Goal: Task Accomplishment & Management: Manage account settings

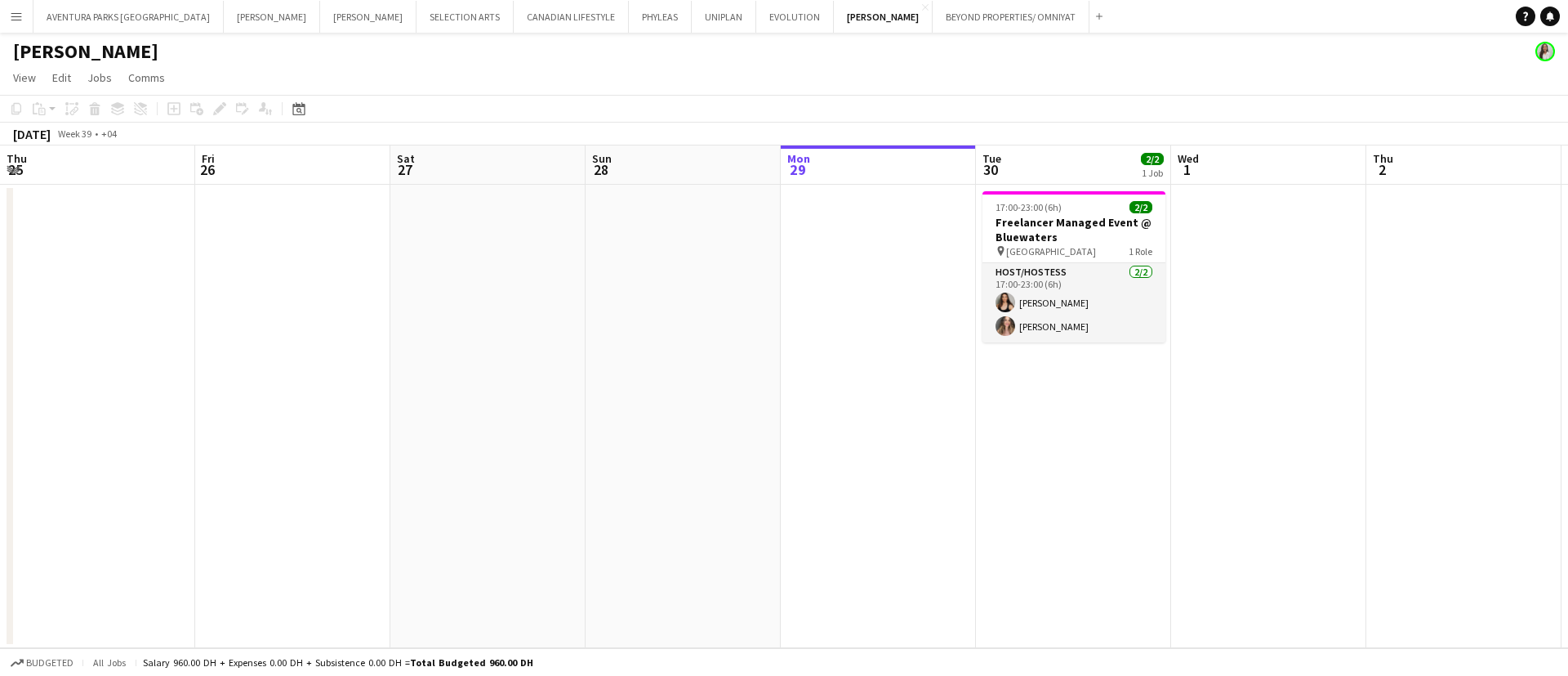
scroll to position [0, 390]
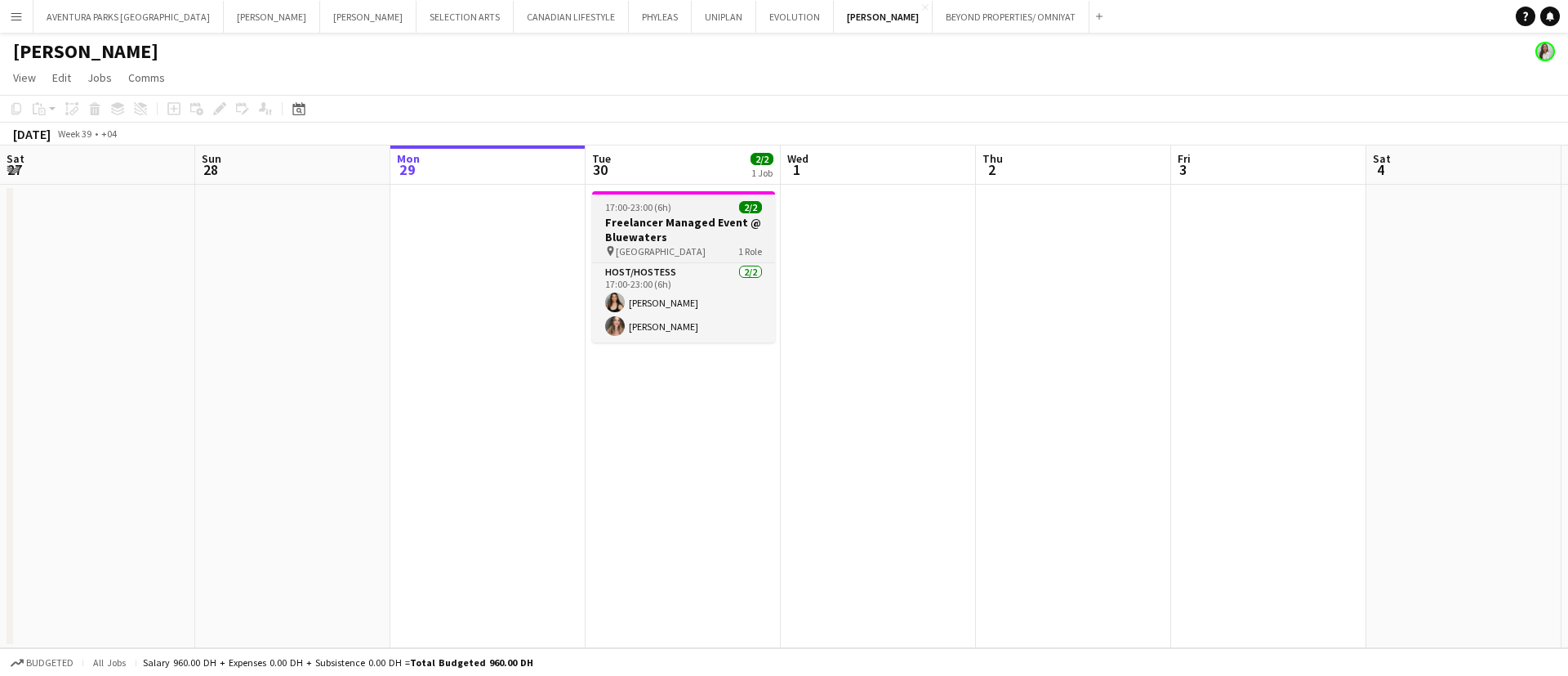
click at [691, 234] on h3 "Freelancer Managed Event @ Bluewaters" at bounding box center [683, 230] width 183 height 29
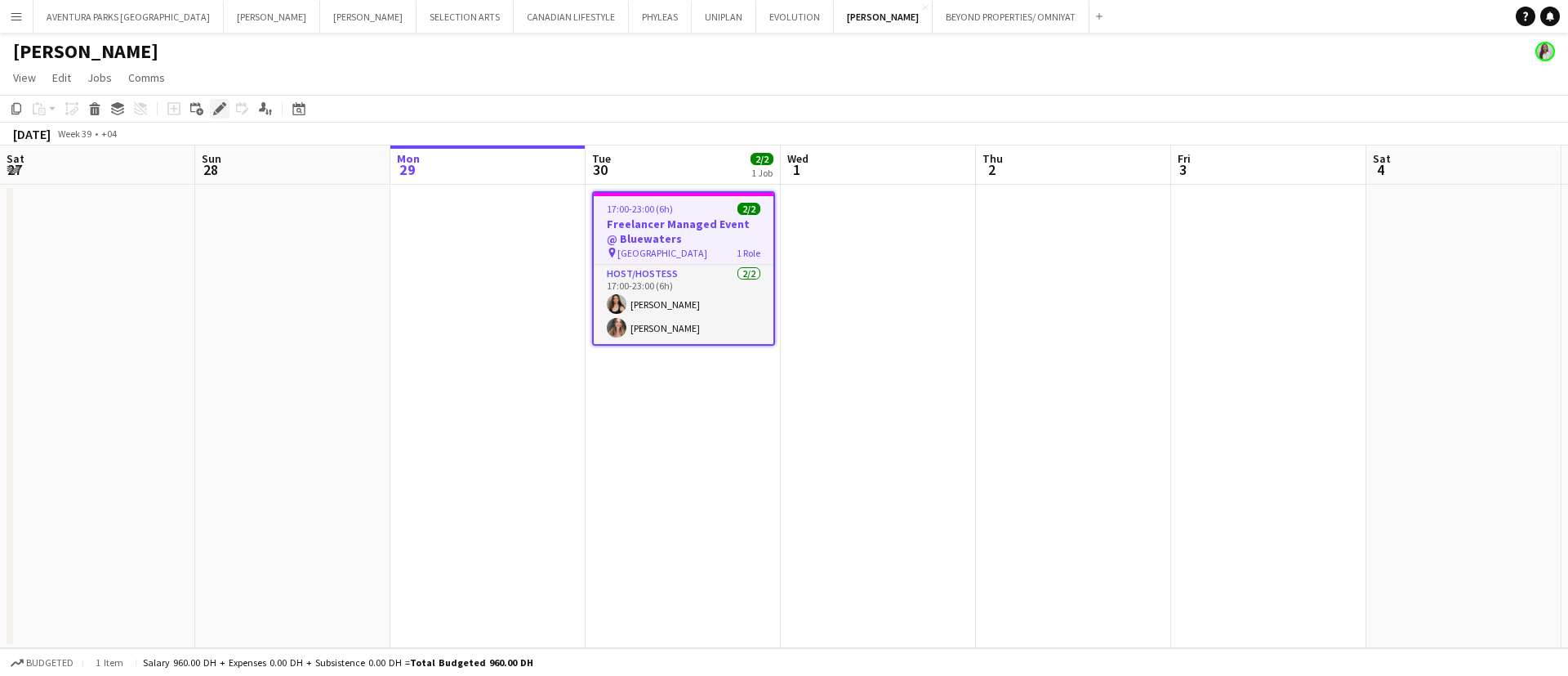
click at [226, 105] on div "Edit" at bounding box center [219, 108] width 19 height 19
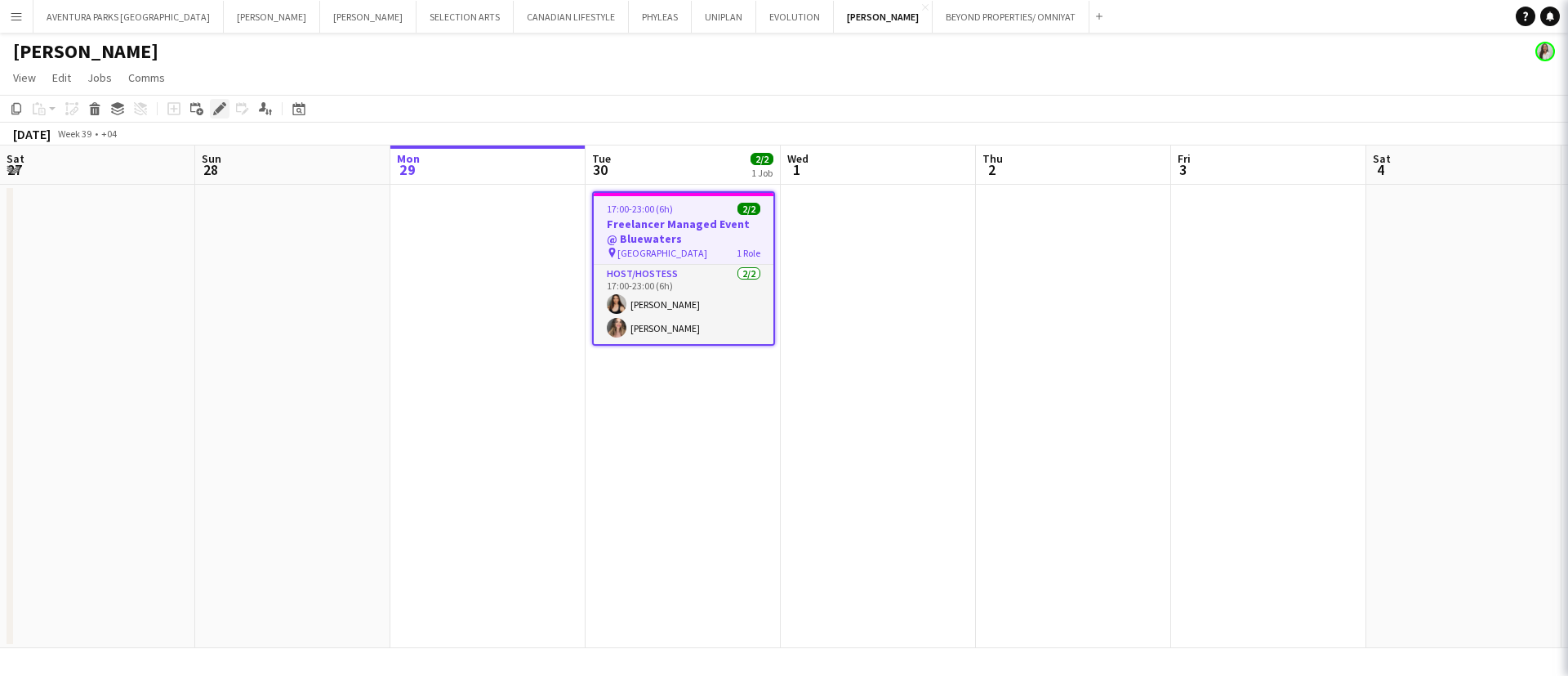
type input "**********"
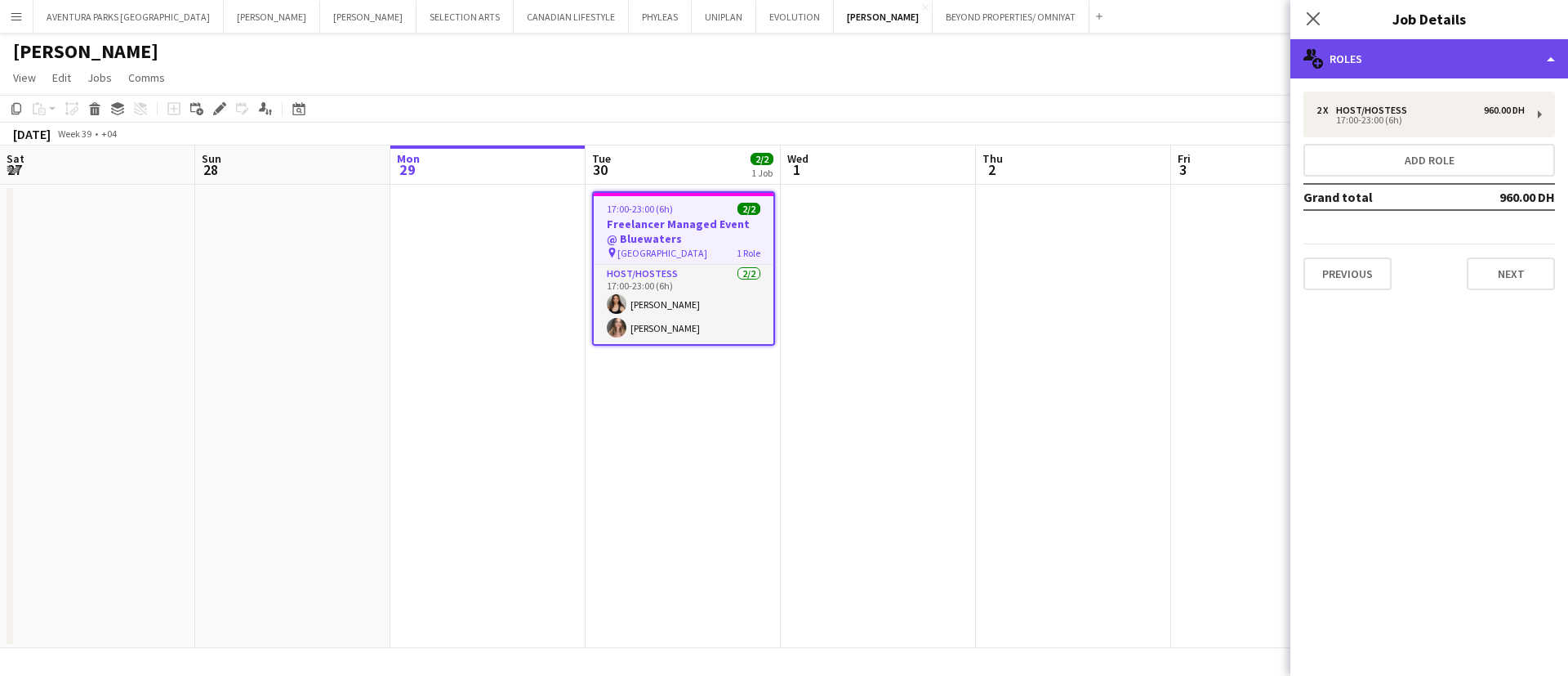
click at [1367, 58] on div "multiple-users-add Roles" at bounding box center [1429, 58] width 278 height 39
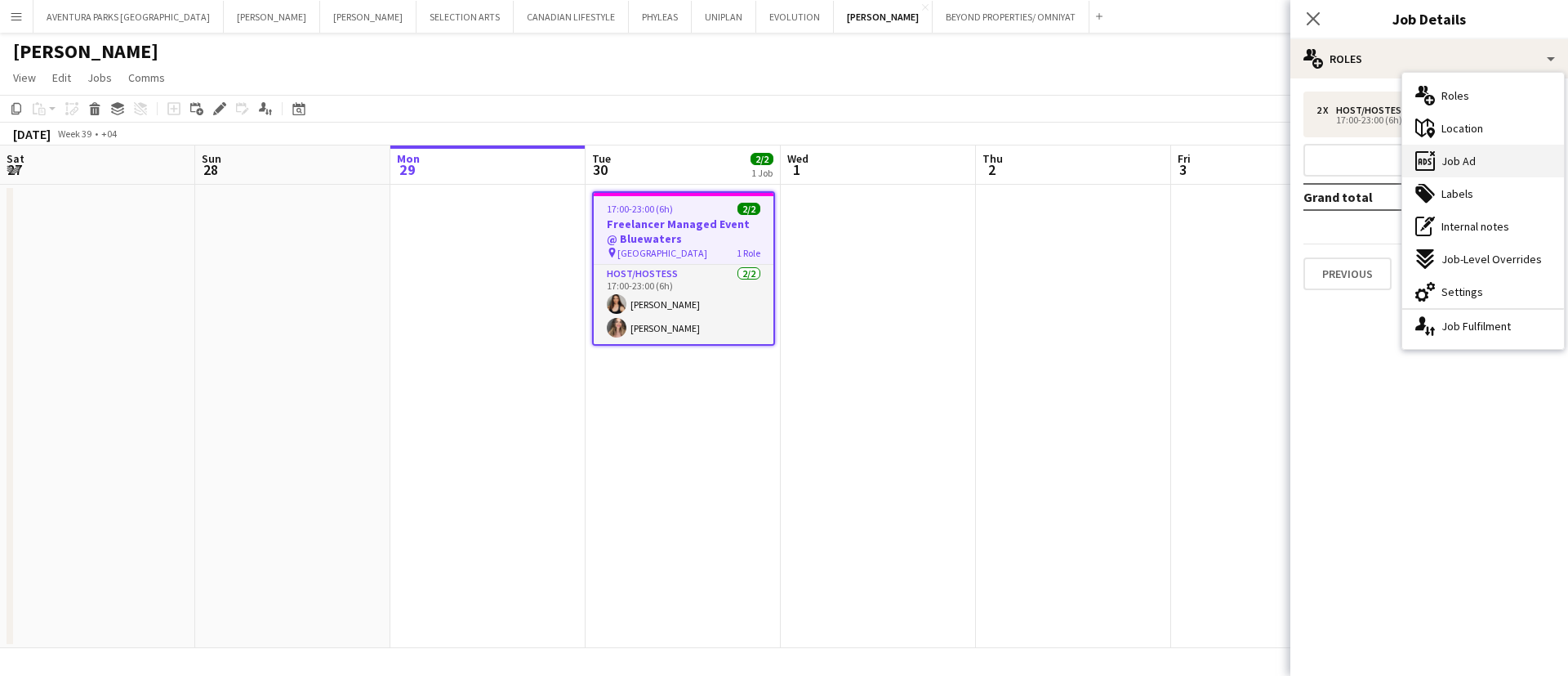
click at [1454, 157] on span "Job Ad" at bounding box center [1459, 161] width 35 height 15
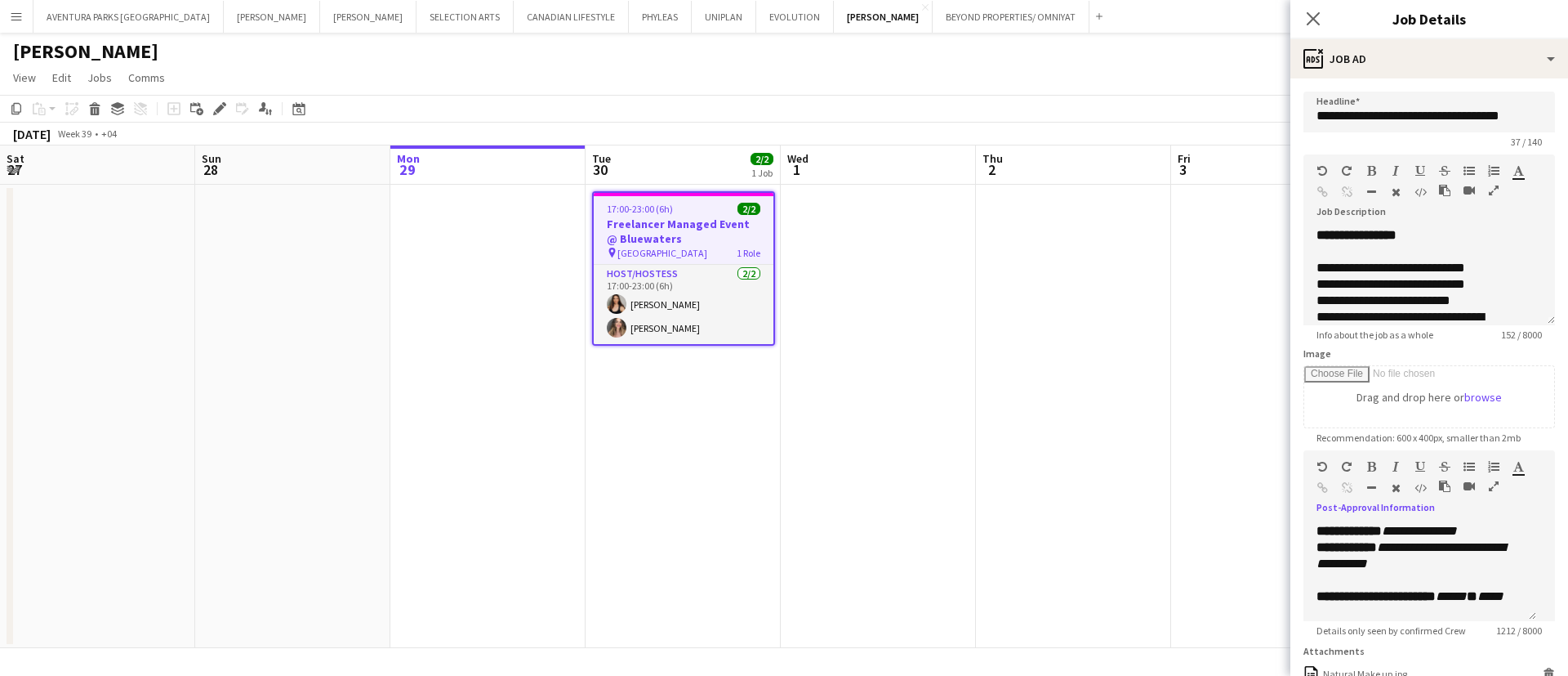
click at [1488, 493] on button "button" at bounding box center [1493, 486] width 12 height 13
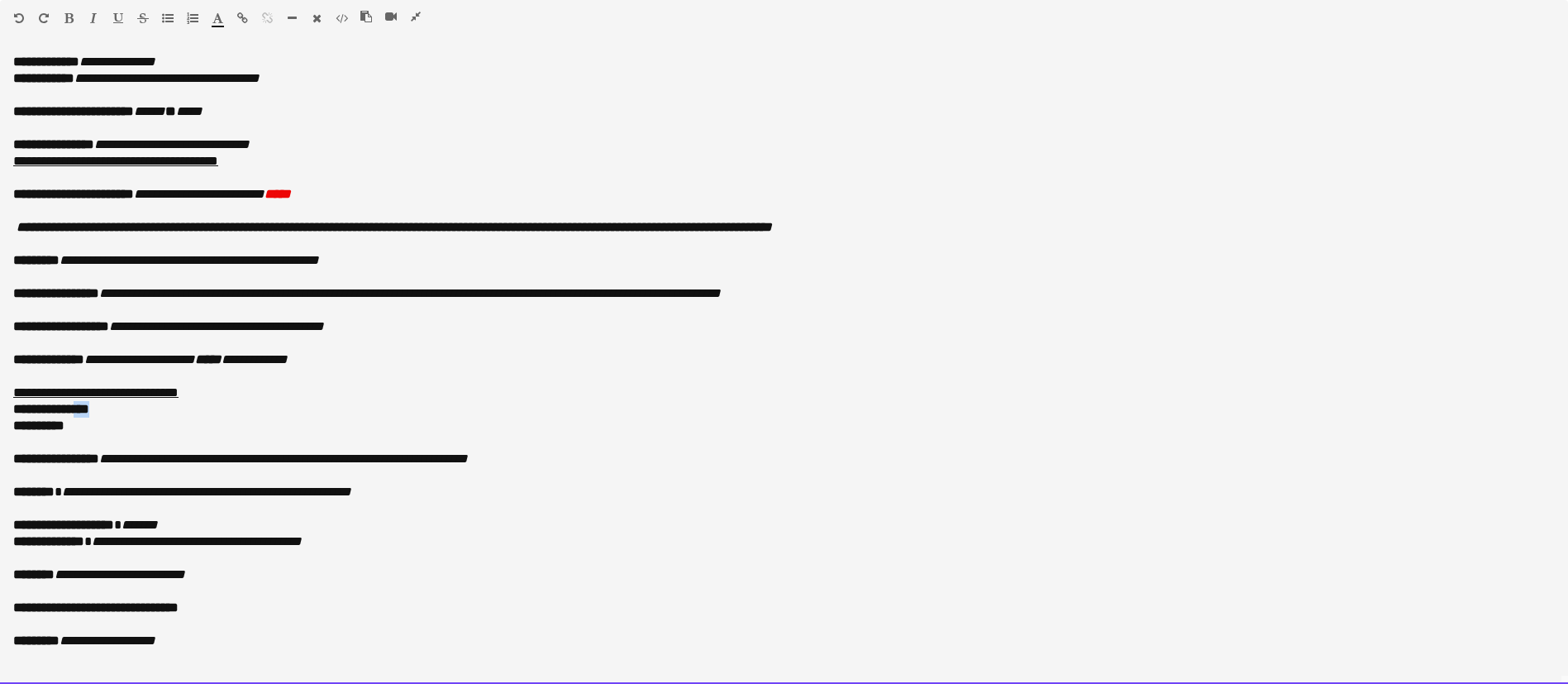
drag, startPoint x: 122, startPoint y: 408, endPoint x: 84, endPoint y: 405, distance: 38.1
click at [84, 405] on p "**********" at bounding box center [784, 409] width 1542 height 17
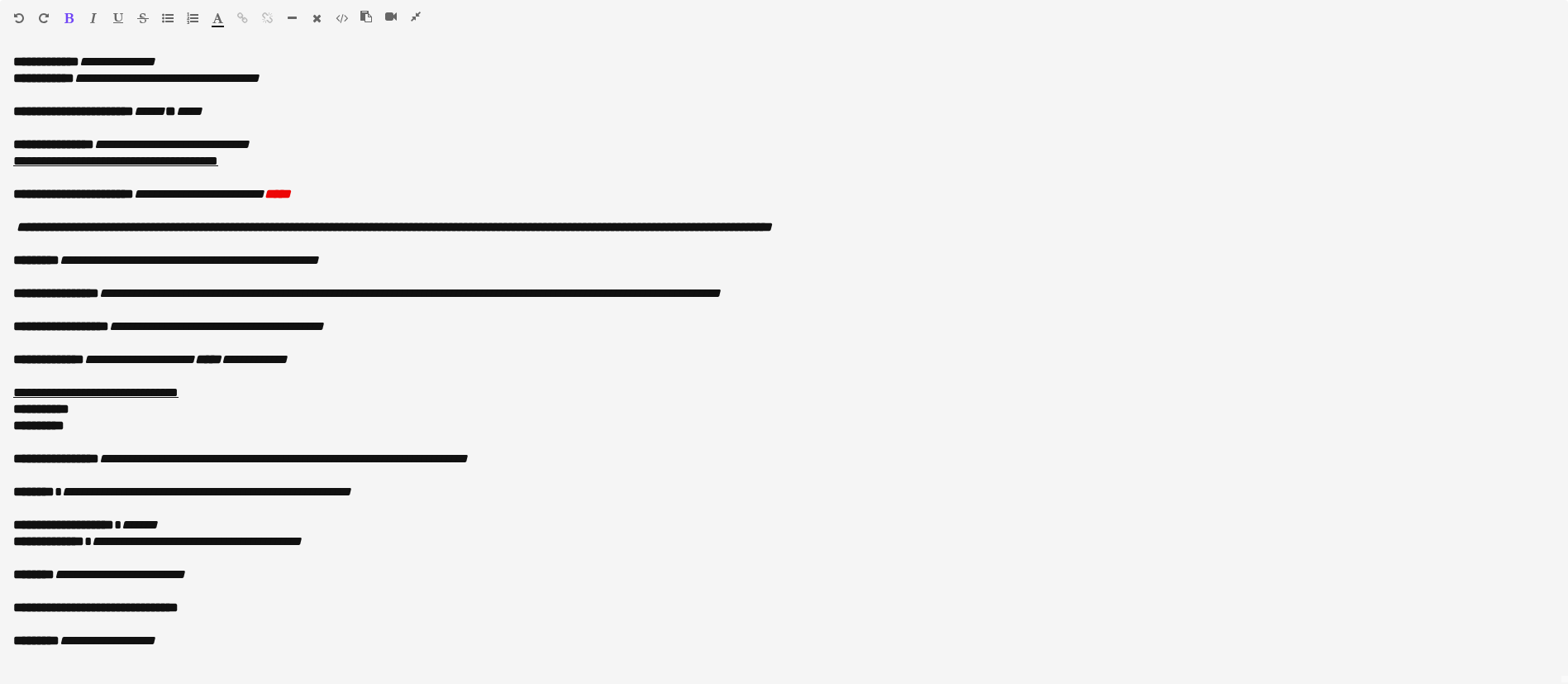
click at [66, 12] on button "button" at bounding box center [68, 18] width 12 height 13
click at [91, 18] on icon "button" at bounding box center [93, 18] width 6 height 12
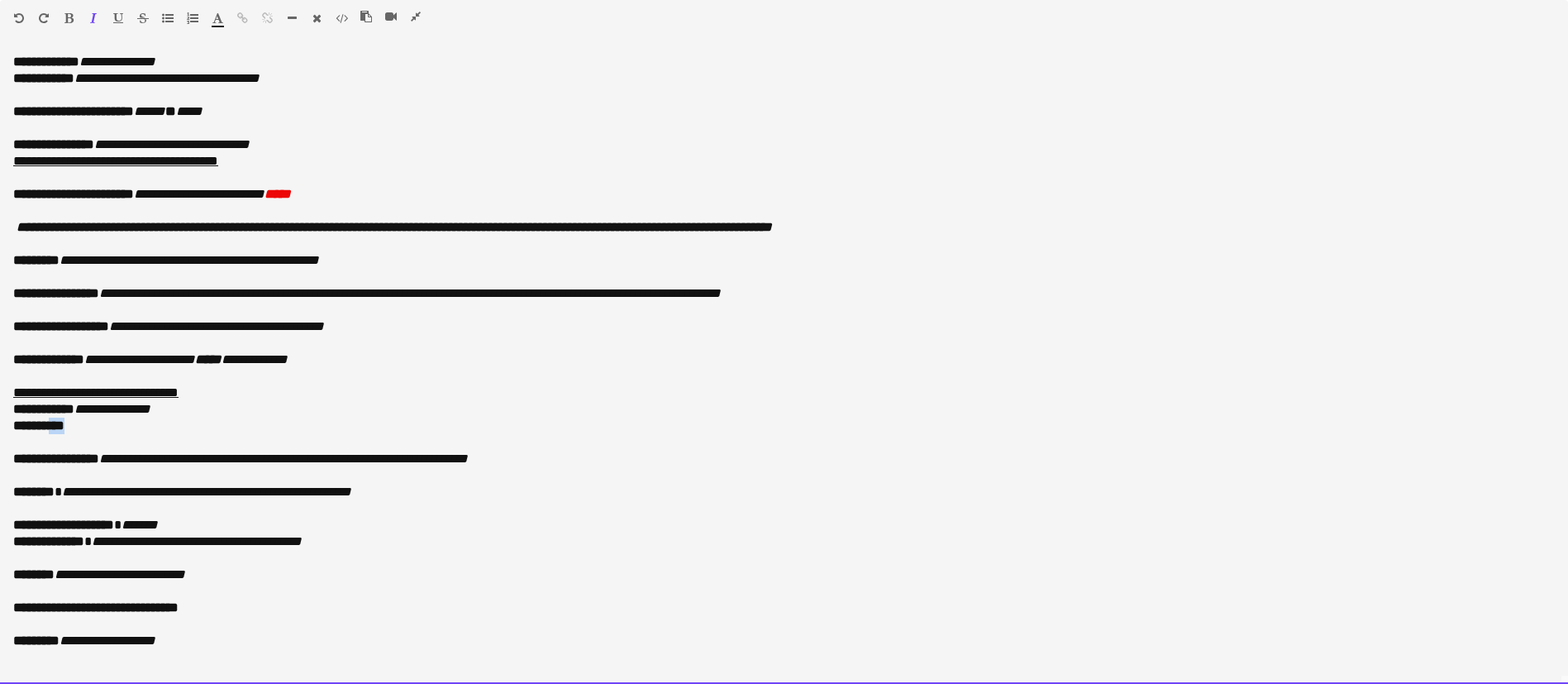
drag, startPoint x: 78, startPoint y: 433, endPoint x: 56, endPoint y: 426, distance: 23.1
click at [56, 426] on b "**********" at bounding box center [39, 425] width 52 height 12
click at [66, 10] on div "Paragraph Heading 1 Heading 2 Heading 3 Heading 4 Heading 5 Heading 6 Heading 7…" at bounding box center [784, 21] width 1568 height 42
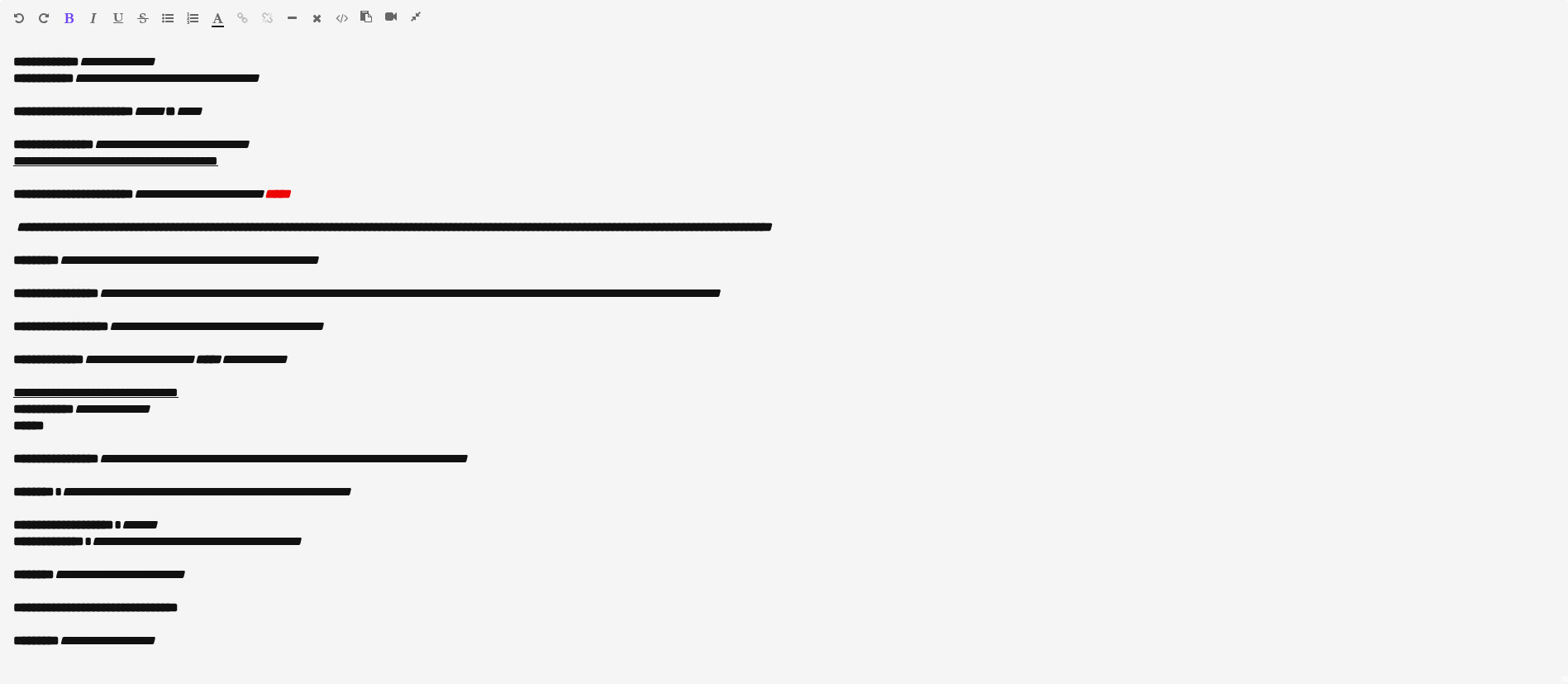
click at [67, 18] on icon "button" at bounding box center [69, 18] width 9 height 12
click at [91, 12] on icon "button" at bounding box center [93, 18] width 6 height 12
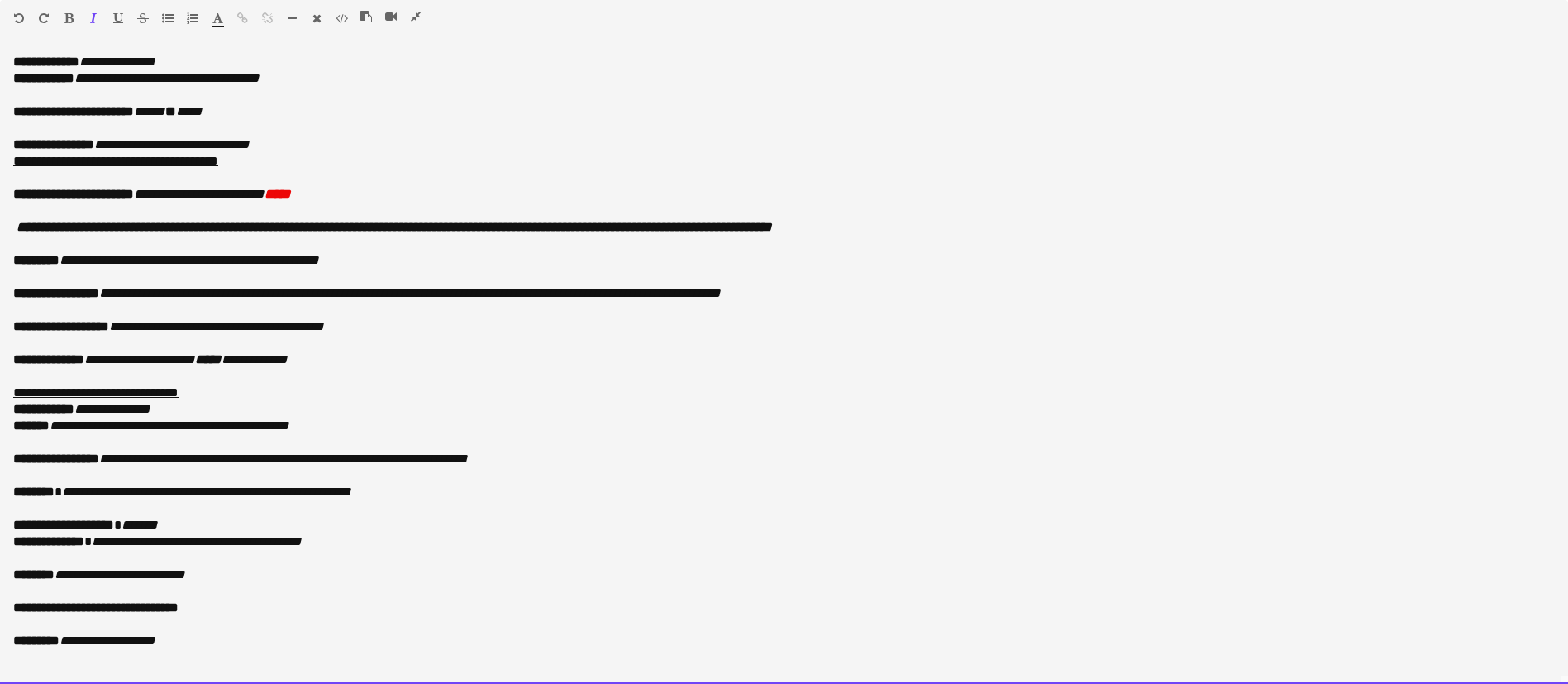
click at [234, 426] on icon "**********" at bounding box center [170, 425] width 240 height 12
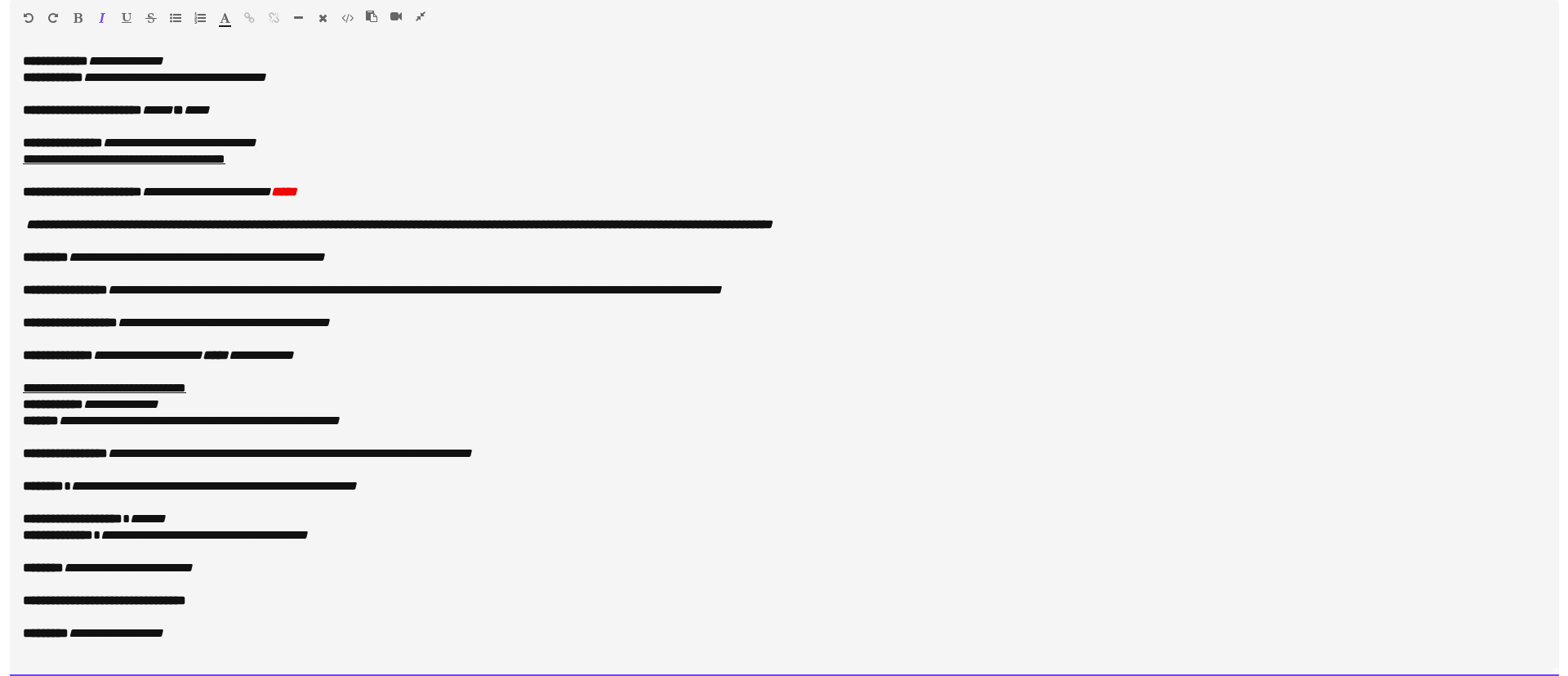
scroll to position [0, 0]
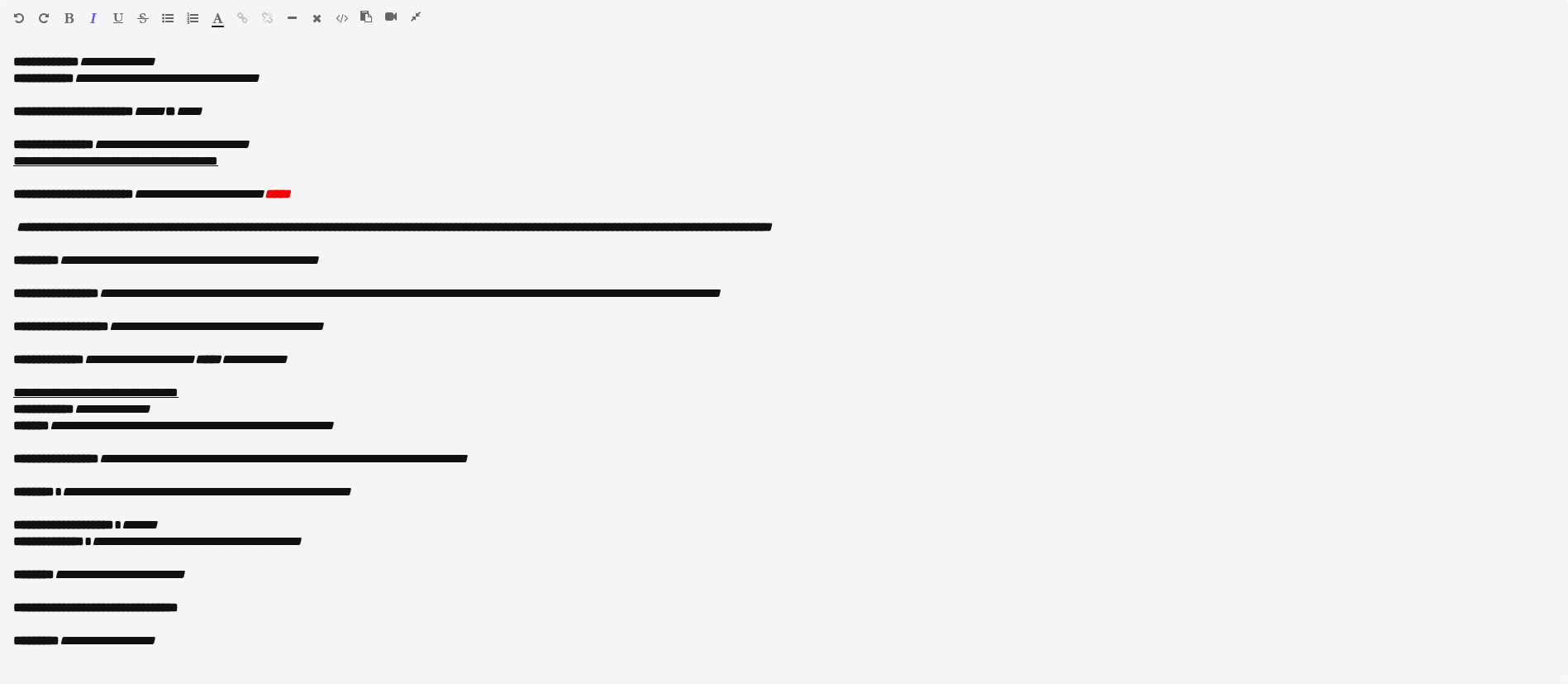
click at [413, 19] on icon "button" at bounding box center [415, 17] width 10 height 12
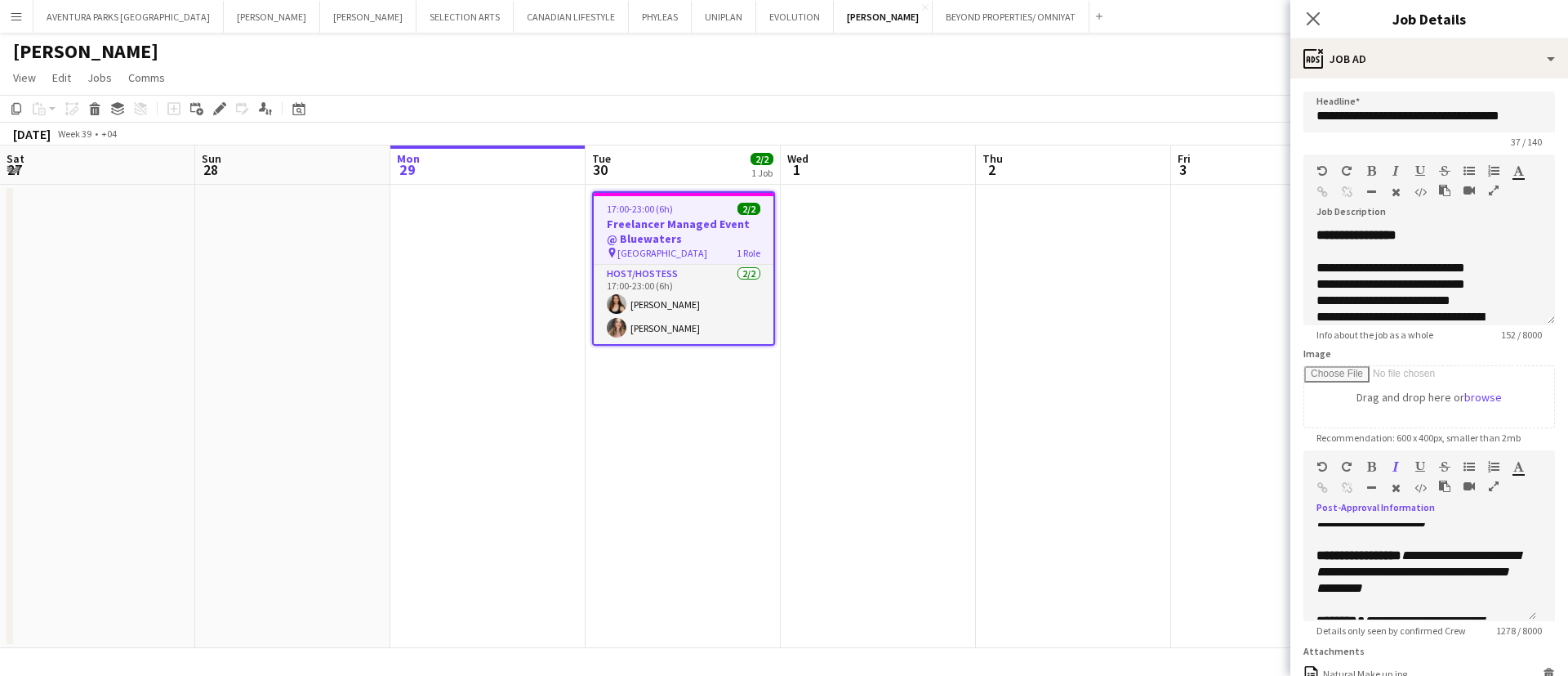
scroll to position [244, 0]
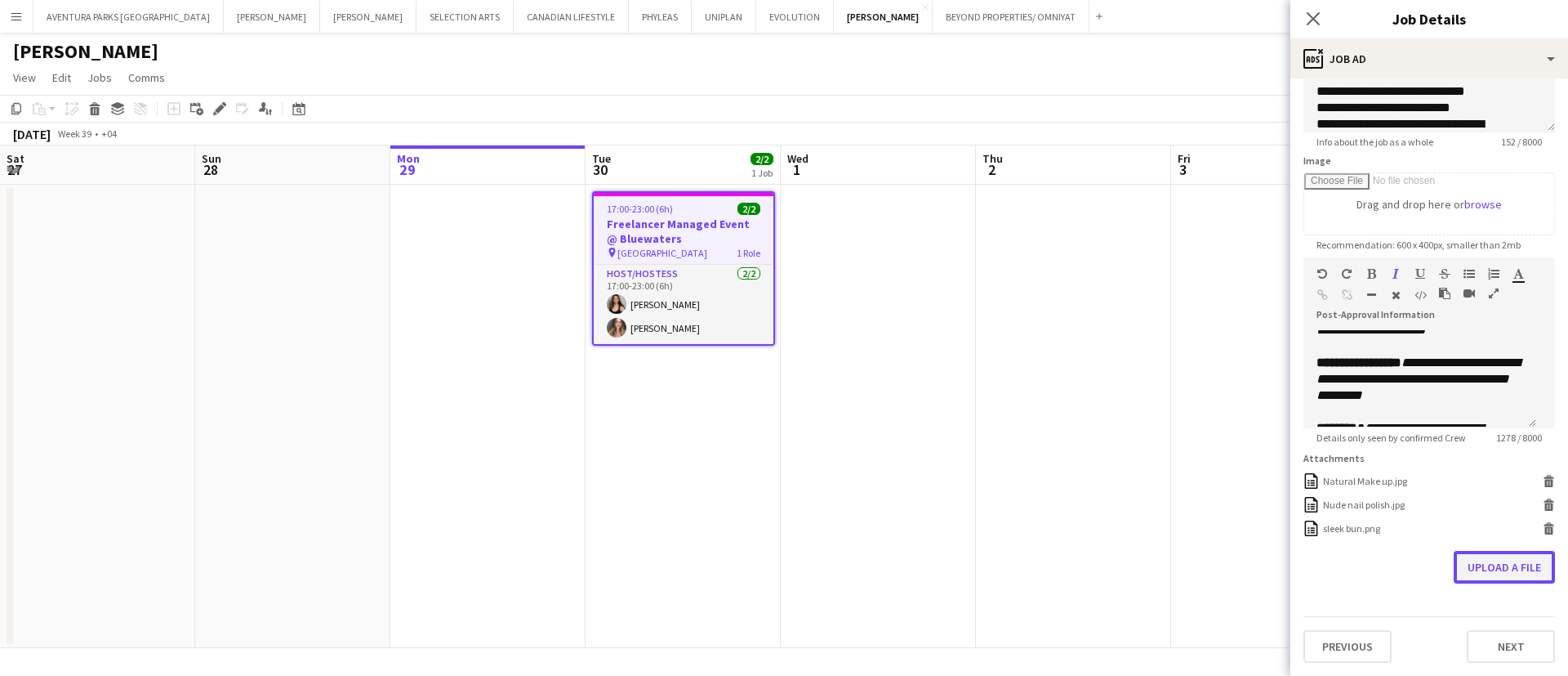
click at [1491, 563] on button "Upload a file" at bounding box center [1503, 567] width 101 height 33
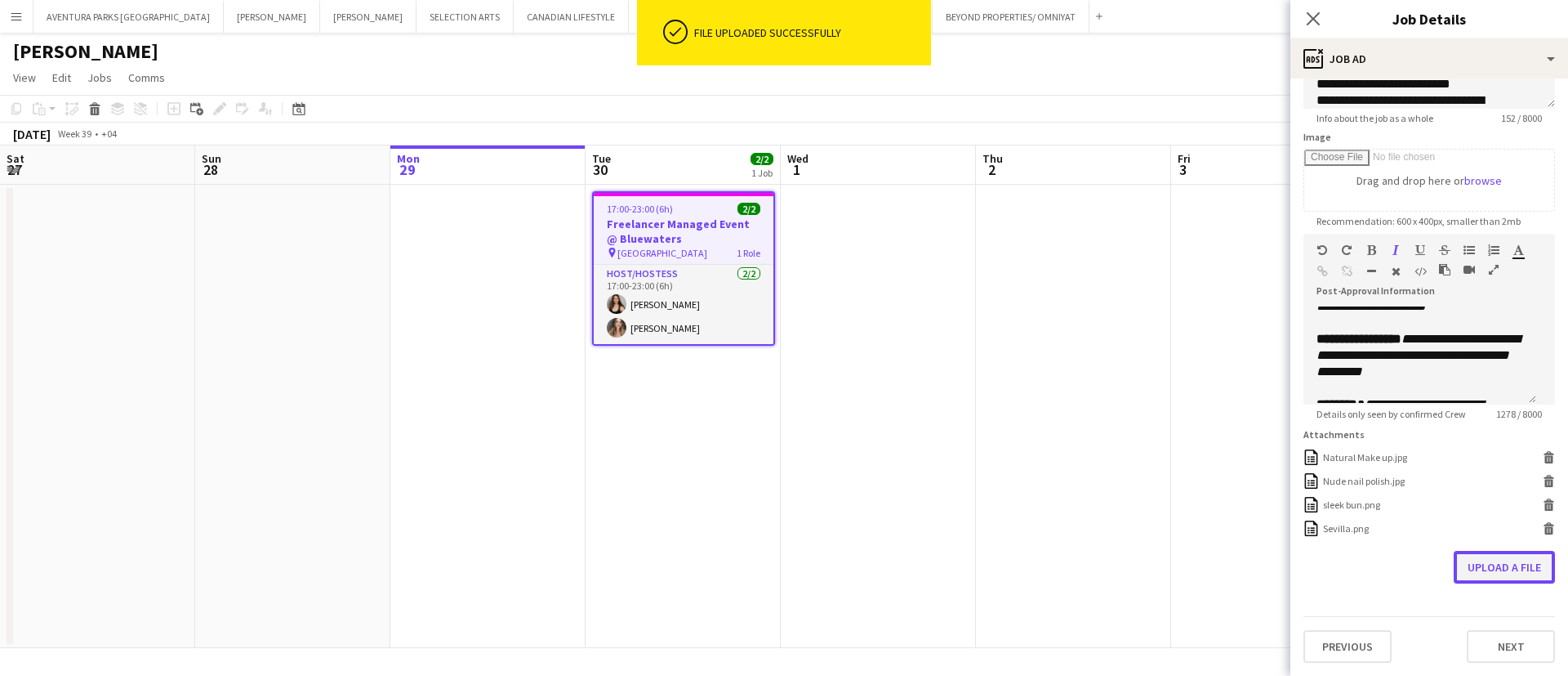
click at [1477, 584] on button "Upload a file" at bounding box center [1503, 567] width 101 height 33
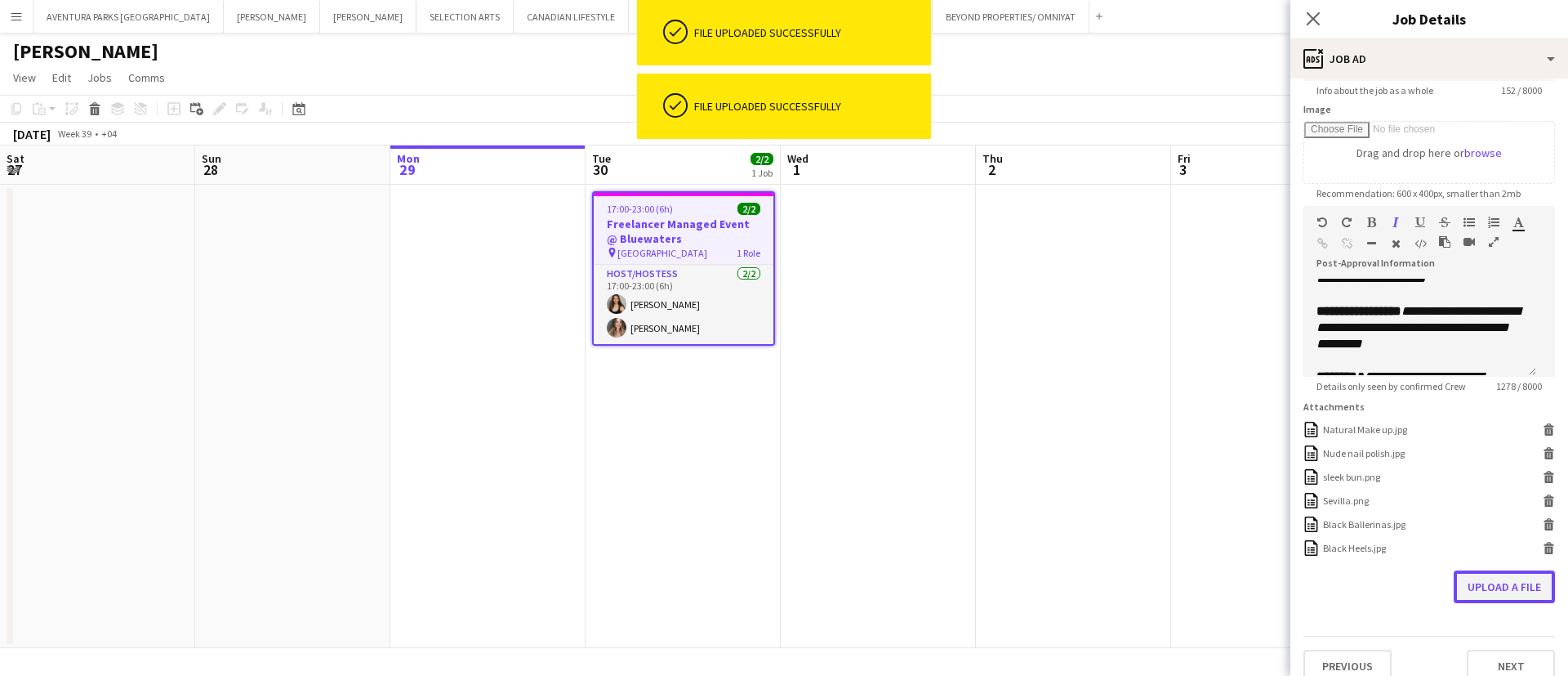
click at [1484, 603] on button "Upload a file" at bounding box center [1503, 587] width 101 height 33
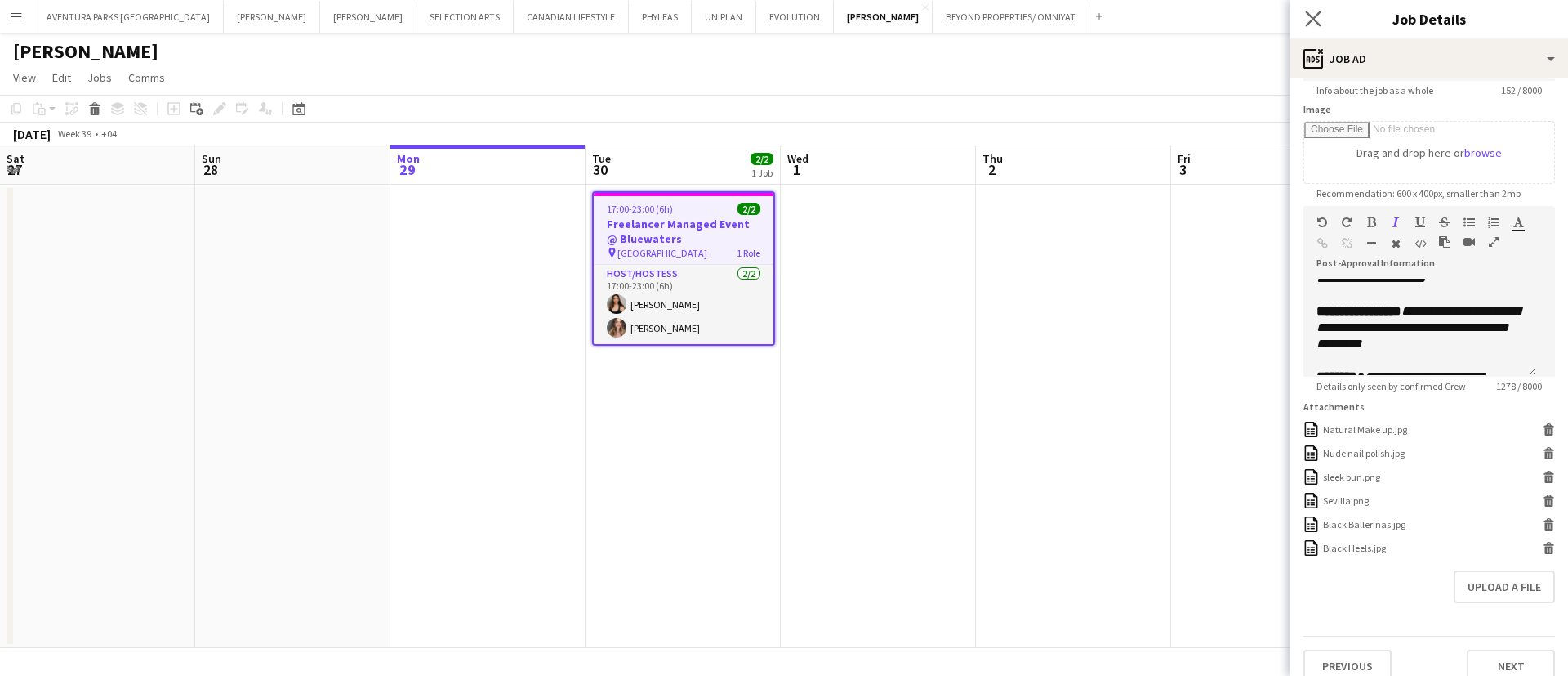
click at [1323, 16] on app-icon "Close pop-in" at bounding box center [1314, 19] width 24 height 24
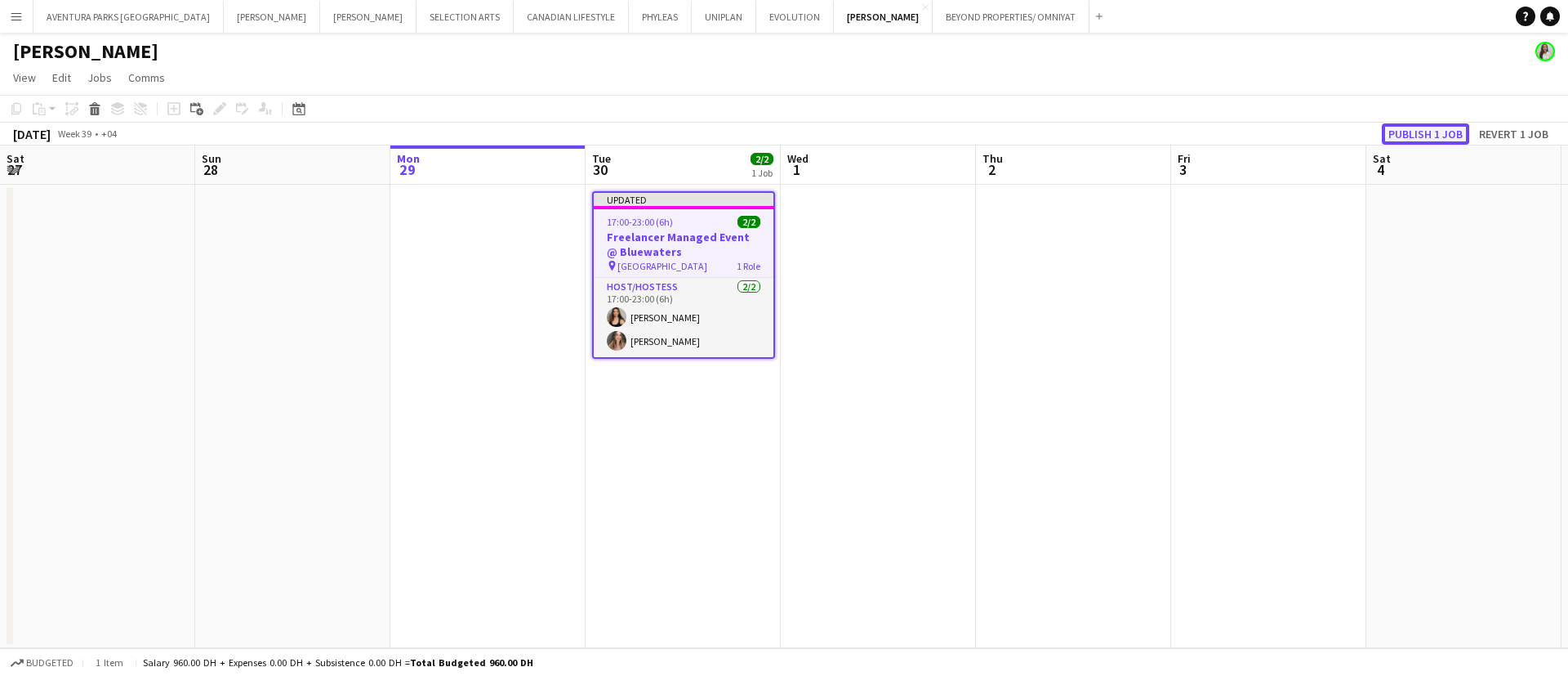
click at [1423, 129] on button "Publish 1 job" at bounding box center [1426, 133] width 88 height 21
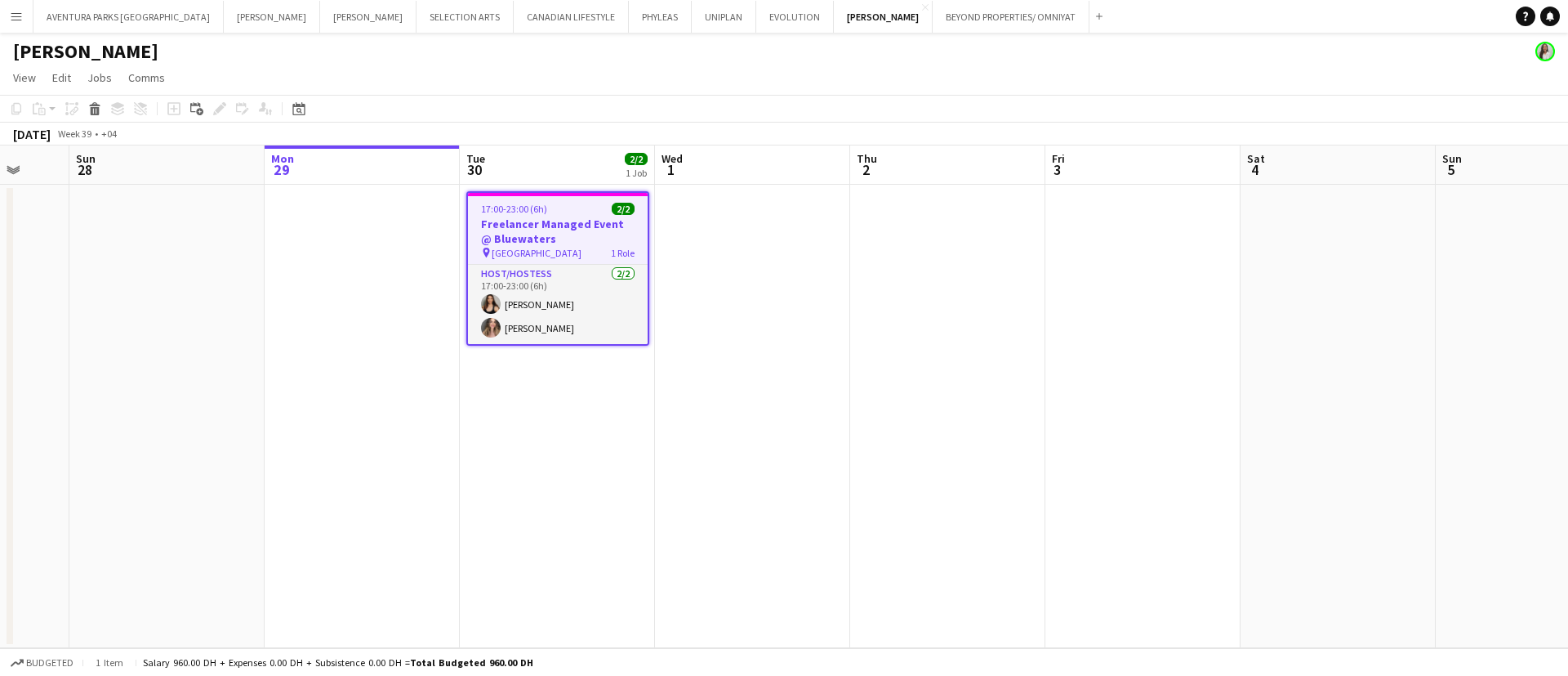
scroll to position [0, 515]
drag, startPoint x: 1567, startPoint y: 245, endPoint x: 1442, endPoint y: 289, distance: 132.5
click at [1442, 289] on app-calendar-viewport "Thu 25 Fri 26 Sat 27 Sun 28 Mon 29 Tue 30 2/2 1 Job Wed 1 Thu 2 Fri 3 Sat 4 Sun…" at bounding box center [784, 396] width 1568 height 503
